Goal: Book appointment/travel/reservation

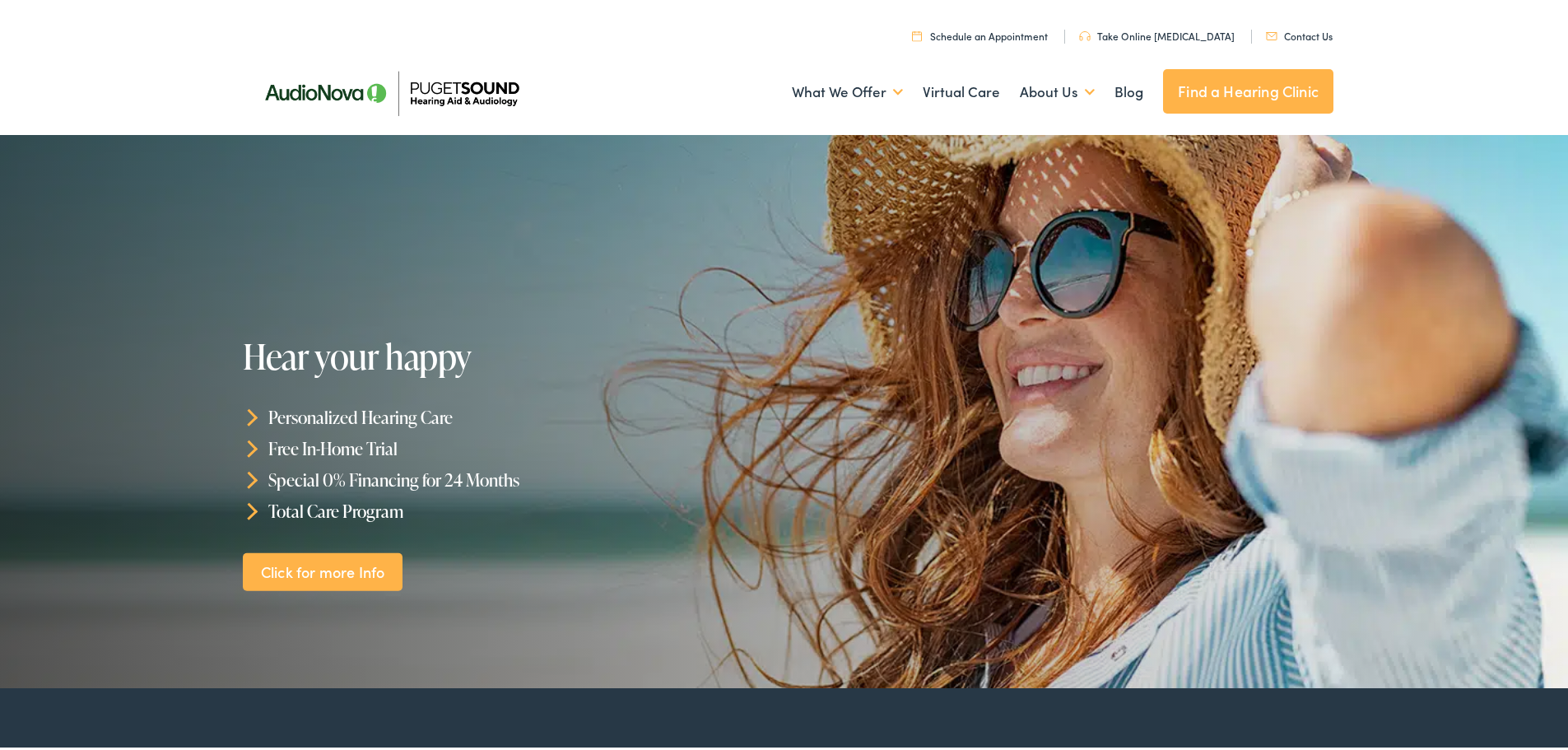
click at [1224, 82] on link "Find a Hearing Clinic" at bounding box center [1248, 88] width 171 height 44
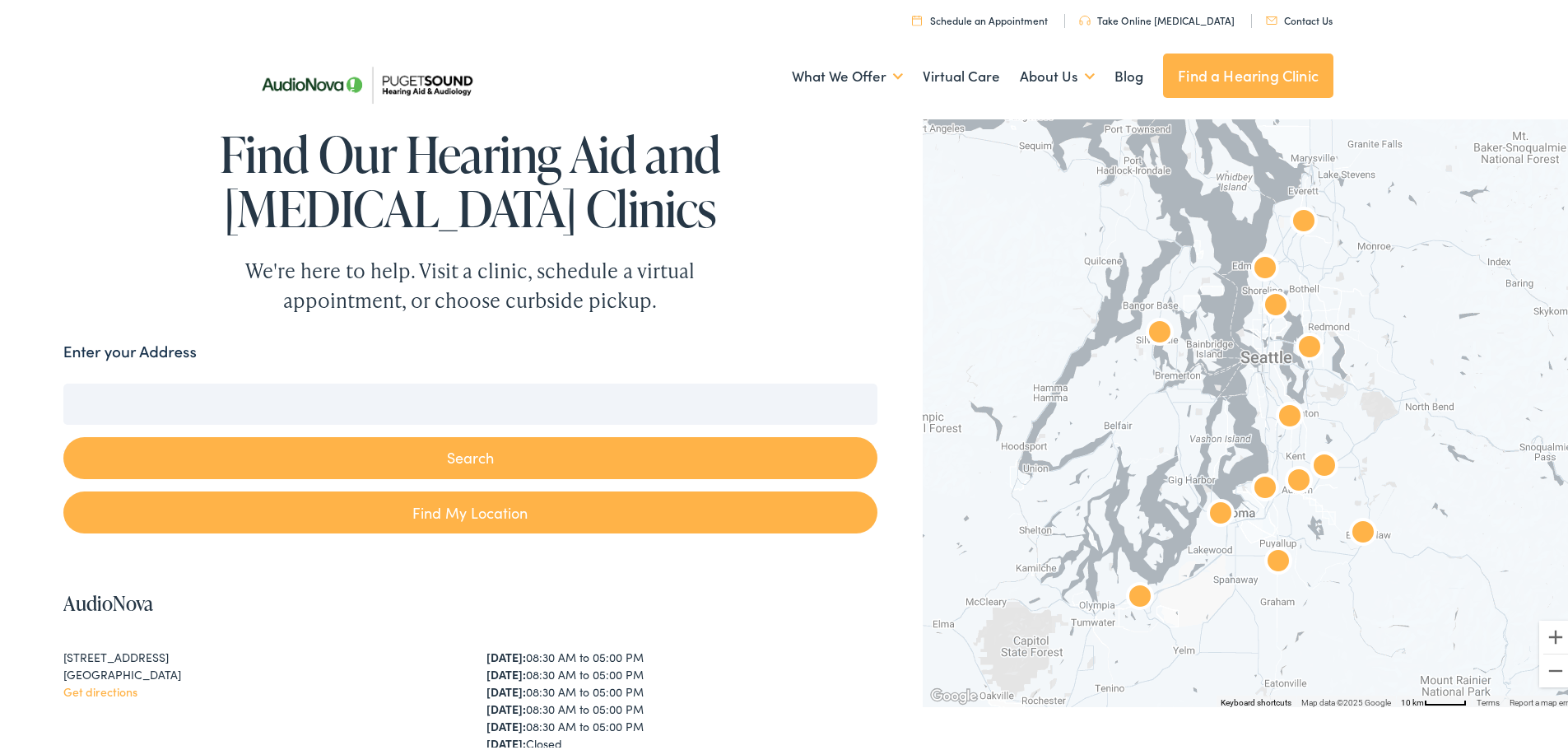
click at [1258, 266] on img "AudioNova" at bounding box center [1265, 266] width 39 height 39
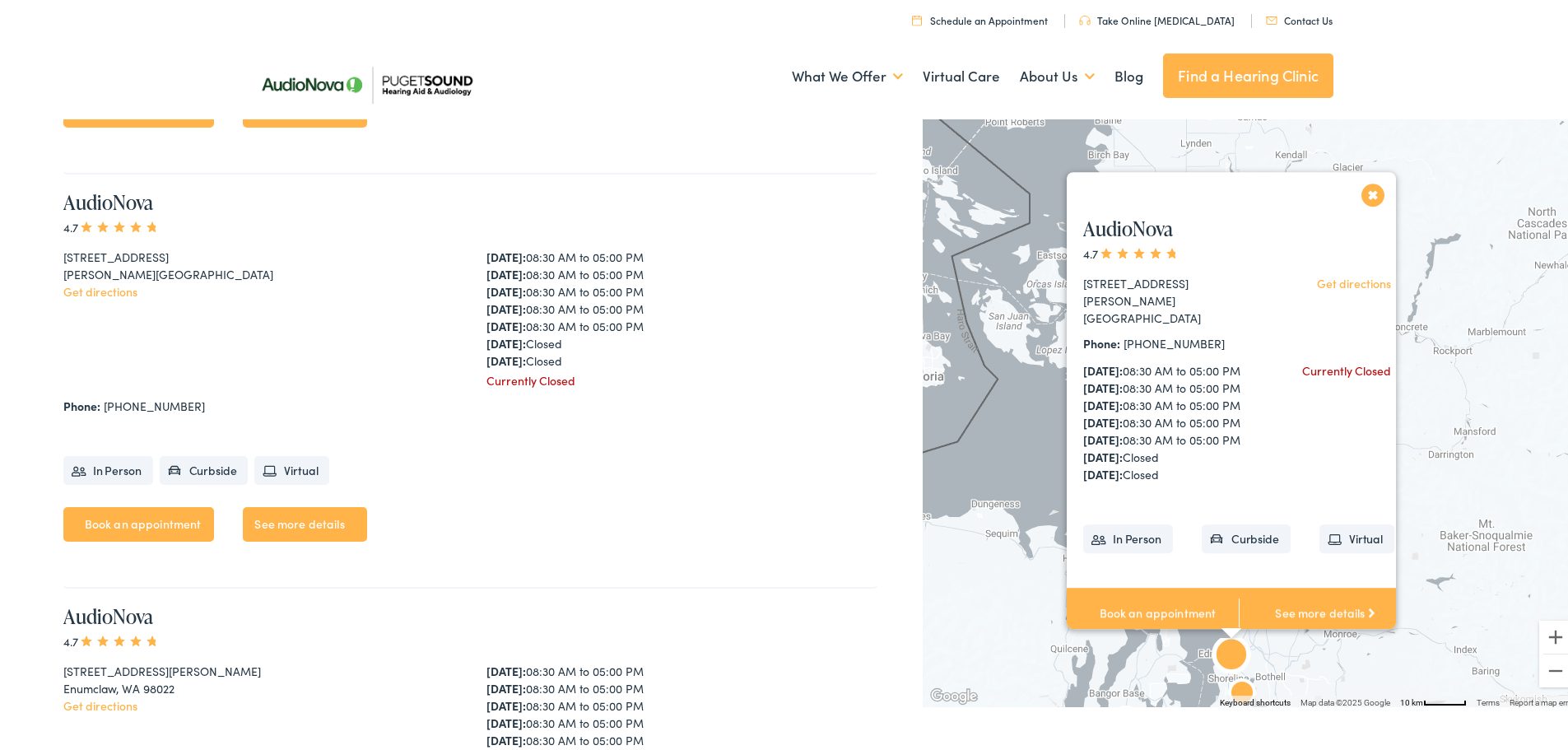
scroll to position [1251, 0]
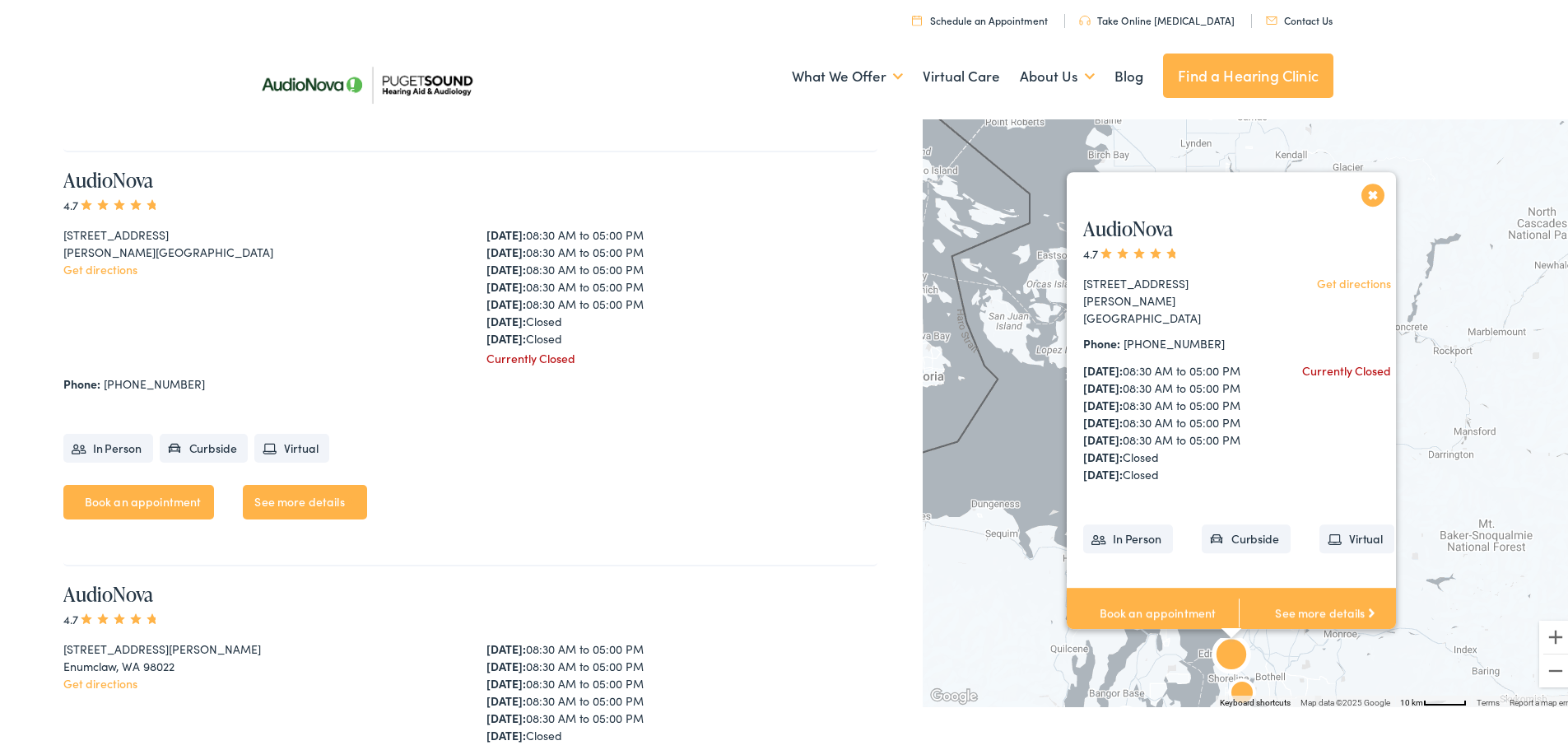
click at [157, 500] on link "Book an appointment" at bounding box center [139, 499] width 151 height 34
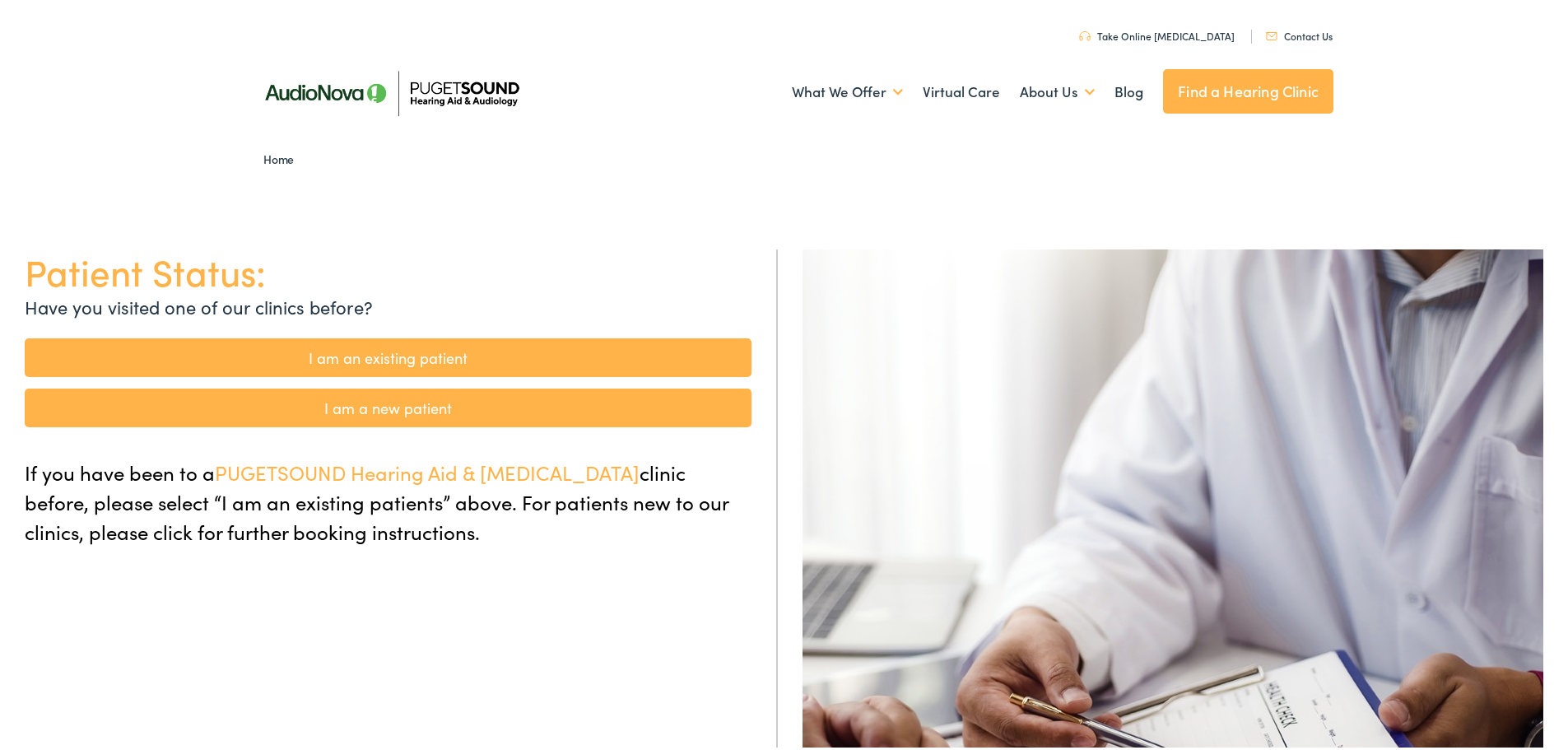
click at [404, 351] on link "I am an existing patient" at bounding box center [388, 354] width 727 height 39
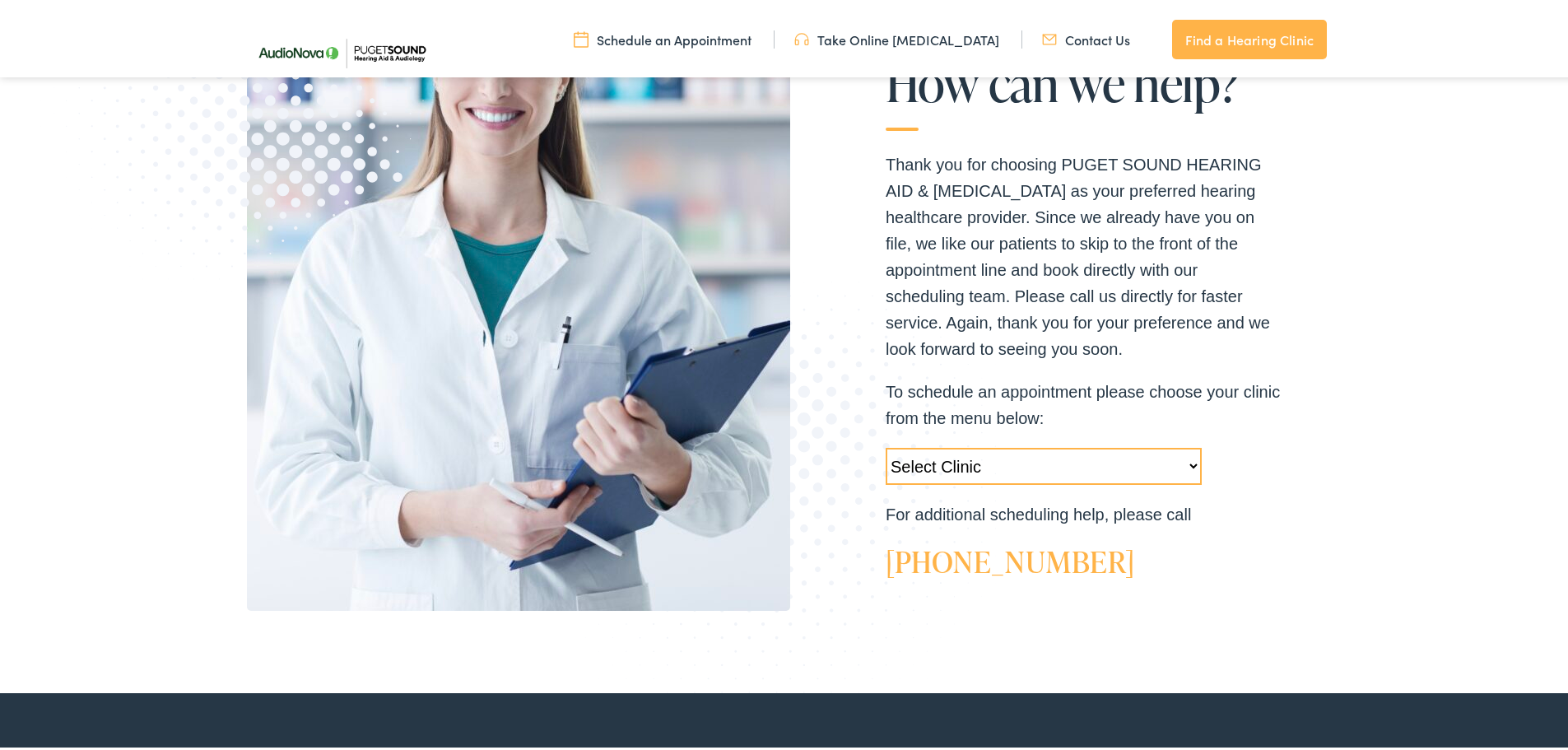
scroll to position [330, 0]
